Goal: Transaction & Acquisition: Download file/media

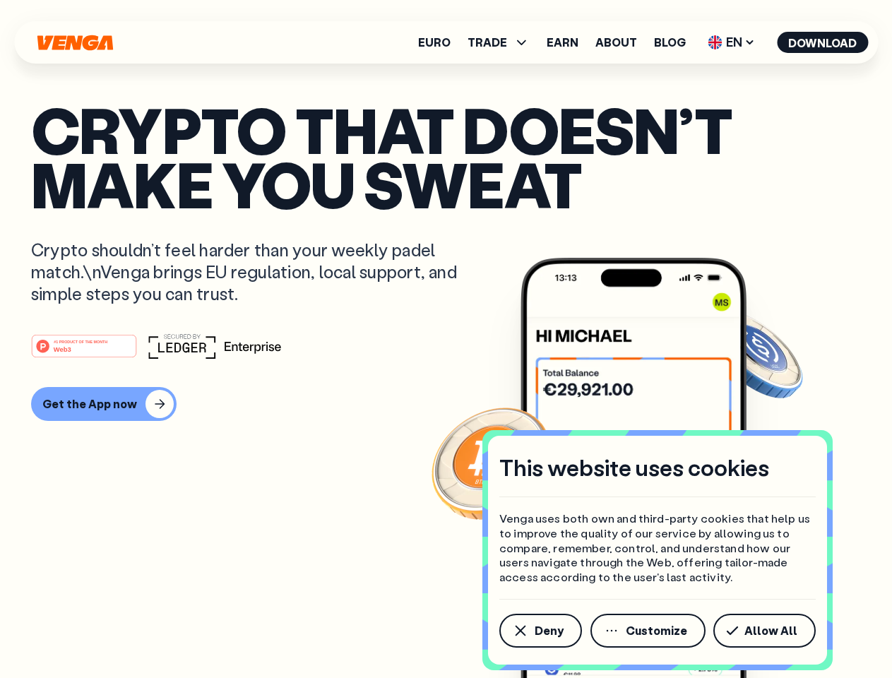
click at [446, 339] on div "#1 PRODUCT OF THE MONTH Web3" at bounding box center [446, 345] width 830 height 25
click at [540, 631] on span "Deny" at bounding box center [549, 630] width 29 height 11
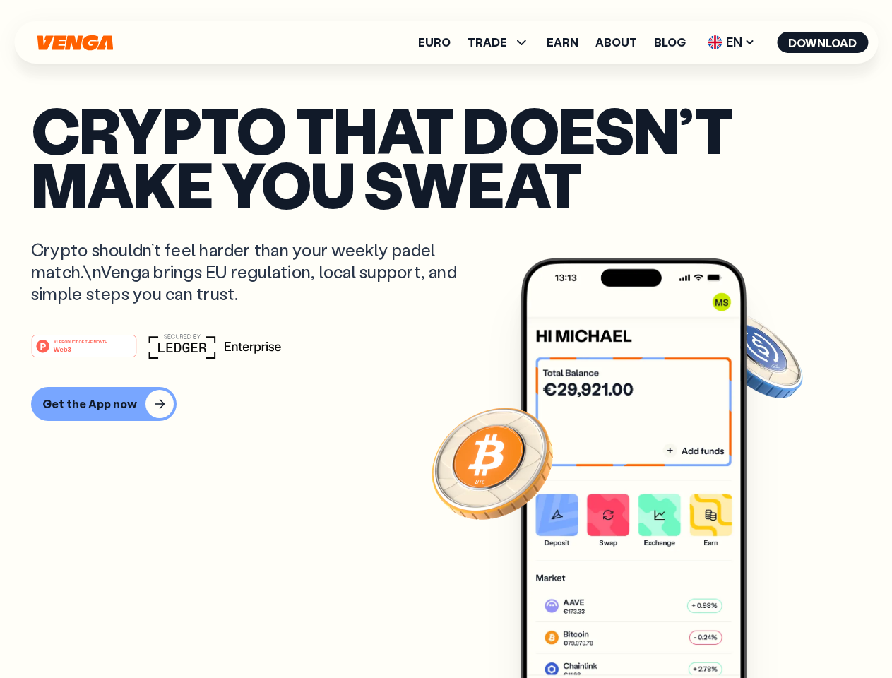
click at [649, 631] on img at bounding box center [634, 494] width 226 height 473
click at [767, 631] on article "Crypto that doesn’t make you sweat Crypto shouldn’t feel harder than your weekl…" at bounding box center [446, 367] width 830 height 530
click at [503, 42] on span "TRADE" at bounding box center [488, 42] width 40 height 11
click at [732, 42] on span "EN" at bounding box center [731, 42] width 57 height 23
click at [823, 42] on button "Download" at bounding box center [822, 42] width 91 height 21
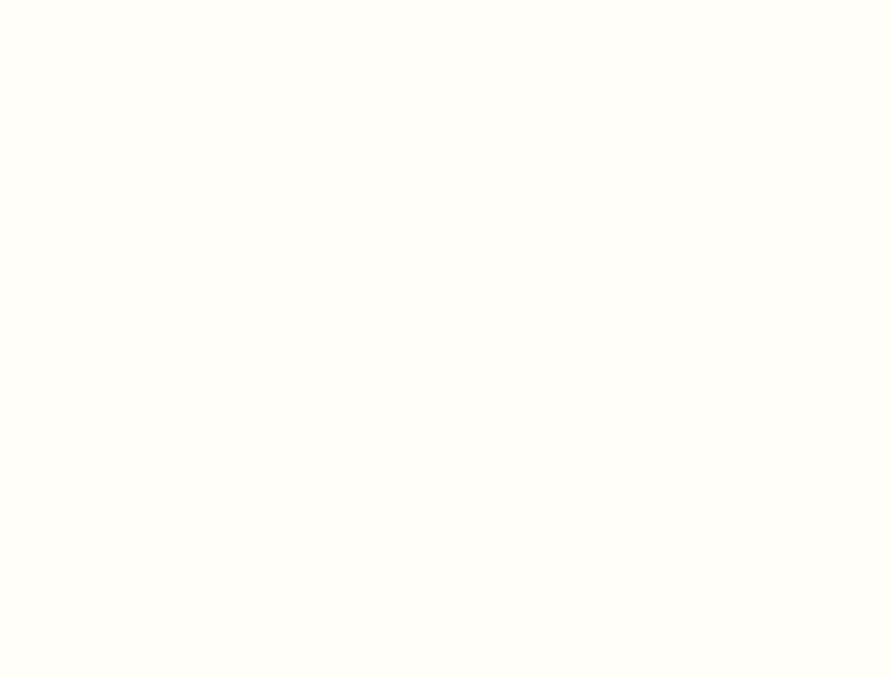
click at [446, 0] on html "This website uses cookies Venga uses both own and third-party cookies that help…" at bounding box center [446, 0] width 892 height 0
click at [102, 0] on html "This website uses cookies Venga uses both own and third-party cookies that help…" at bounding box center [446, 0] width 892 height 0
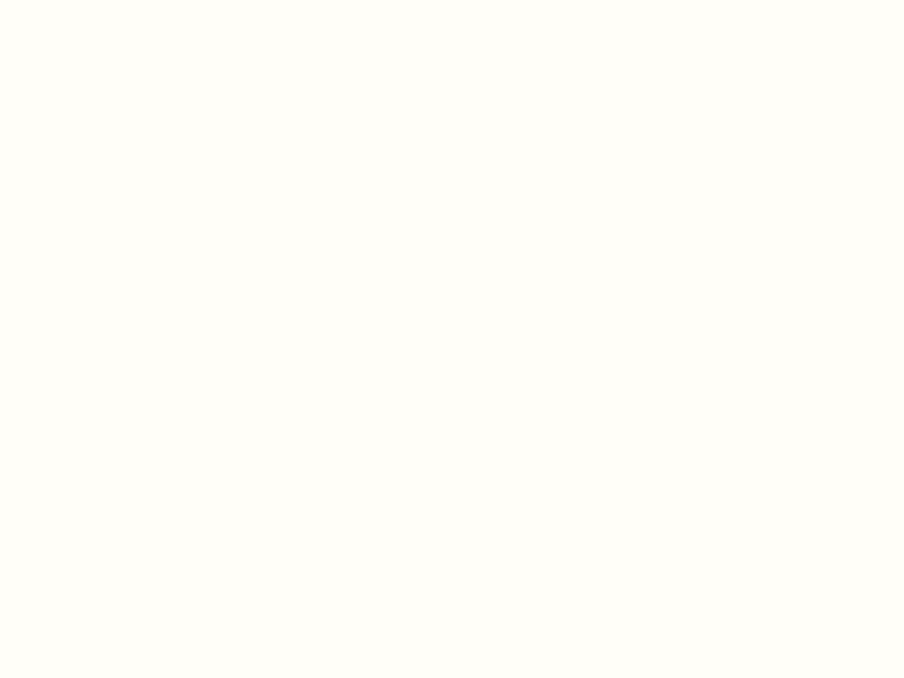
click at [86, 0] on html "This website uses cookies Venga uses both own and third-party cookies that help…" at bounding box center [452, 0] width 904 height 0
